Goal: Check status

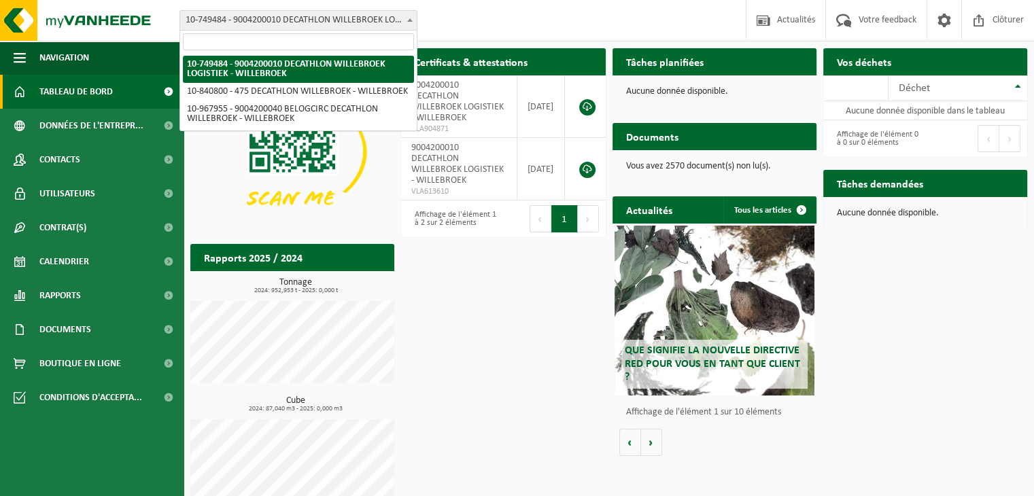
click at [403, 24] on span "10-749484 - 9004200010 DECATHLON WILLEBROEK LOGISTIEK - WILLEBROEK" at bounding box center [298, 20] width 237 height 19
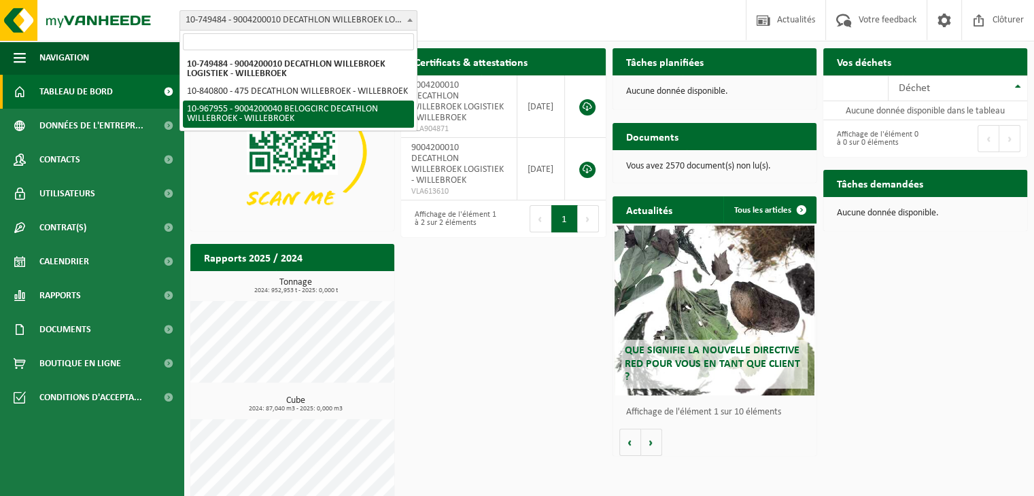
select select "154029"
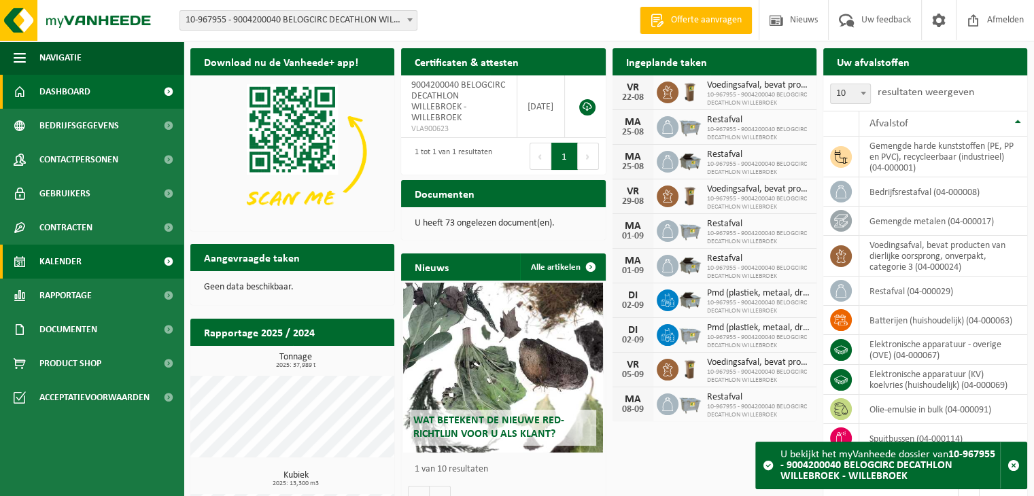
click at [71, 258] on span "Kalender" at bounding box center [60, 262] width 42 height 34
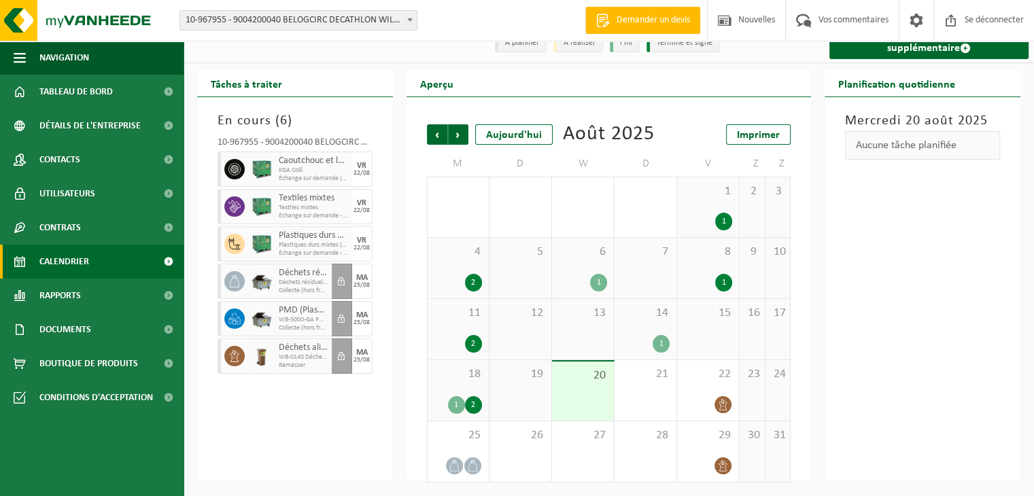
scroll to position [41, 0]
drag, startPoint x: 1043, startPoint y: 243, endPoint x: 1044, endPoint y: 318, distance: 75.5
click at [1032, 327] on div "Tâches à traiter En cours ( 6 ) 10-967955 - 9004200040 BELOGCIRC DECATHLON WILL…" at bounding box center [609, 275] width 851 height 411
click at [294, 408] on div "En cours ( 6 ) 10-967955 - 9004200040 BELOGCIRC DECATHLON WILLEBROEK - WILLEBRO…" at bounding box center [295, 289] width 196 height 384
click at [384, 252] on div "En cours ( 6 ) 10-967955 - 9004200040 BELOGCIRC DECATHLON WILLEBROEK - WILLEBRO…" at bounding box center [295, 289] width 196 height 384
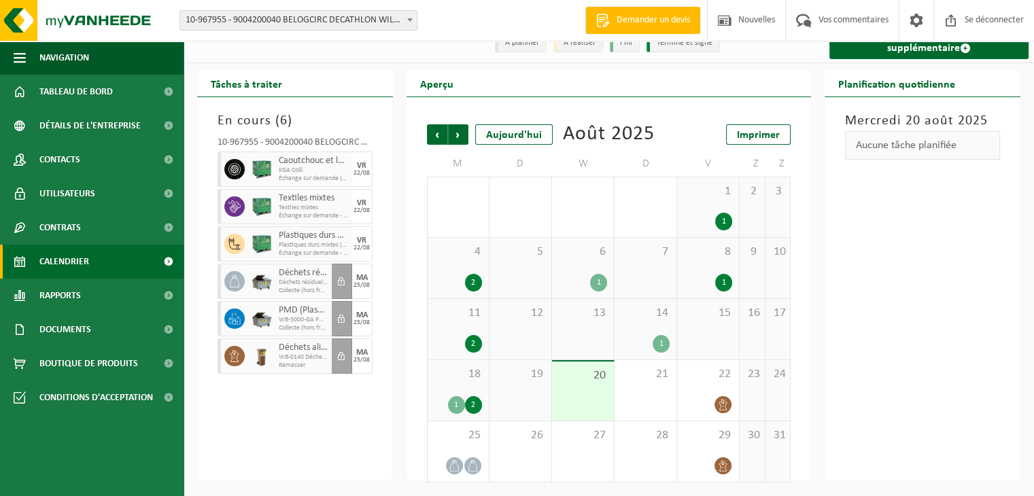
click at [310, 384] on div "En cours ( 6 ) 10-967955 - 9004200040 BELOGCIRC DECATHLON WILLEBROEK - WILLEBRO…" at bounding box center [295, 289] width 196 height 384
click at [341, 416] on div "En cours ( 6 ) 10-967955 - 9004200040 BELOGCIRC DECATHLON WILLEBROEK - WILLEBRO…" at bounding box center [295, 289] width 196 height 384
